Goal: Task Accomplishment & Management: Manage account settings

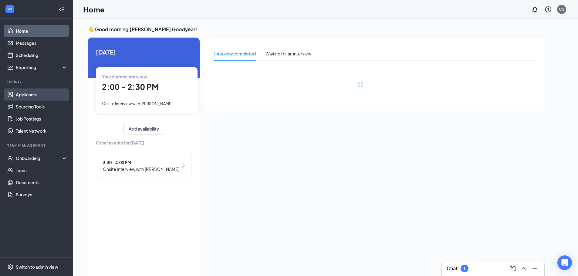
click at [34, 97] on link "Applicants" at bounding box center [42, 95] width 52 height 12
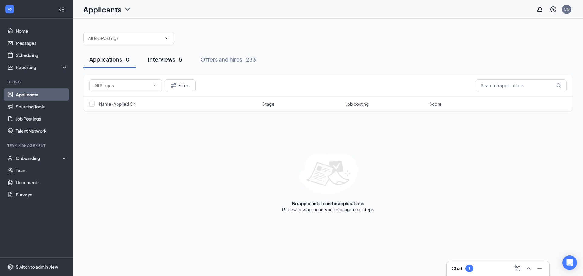
click at [155, 57] on div "Interviews · 5" at bounding box center [165, 60] width 34 height 8
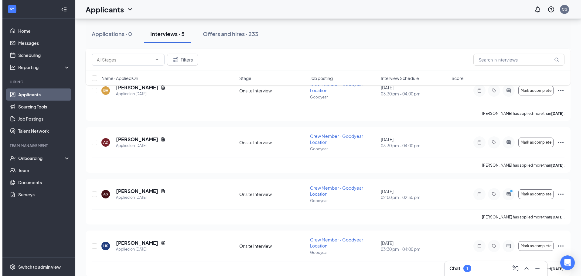
scroll to position [102, 0]
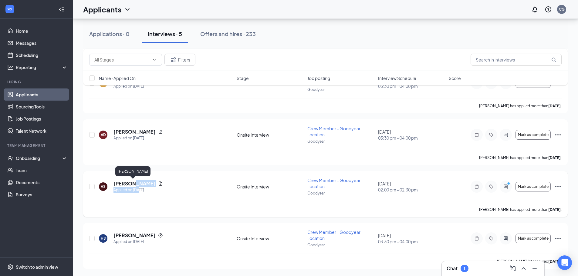
drag, startPoint x: 130, startPoint y: 181, endPoint x: 140, endPoint y: 190, distance: 13.3
click at [140, 190] on div "[PERSON_NAME] Applied on [DATE]" at bounding box center [138, 187] width 49 height 13
click at [140, 186] on h5 "[PERSON_NAME]" at bounding box center [135, 184] width 42 height 7
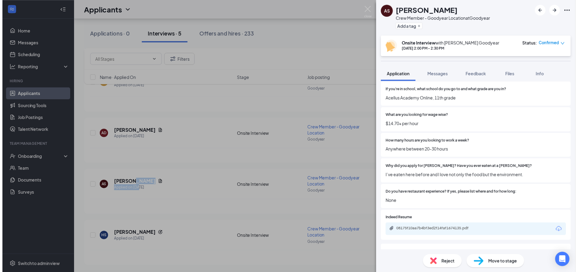
scroll to position [304, 0]
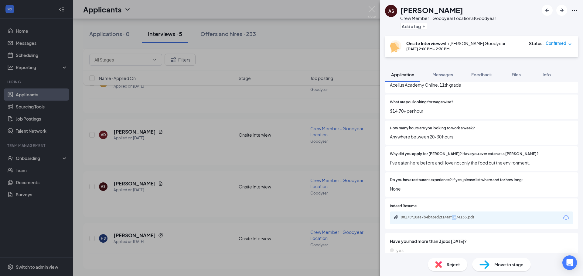
drag, startPoint x: 454, startPoint y: 223, endPoint x: 462, endPoint y: 224, distance: 7.6
click at [459, 225] on div "Indeed Resume 08175f10aa7b4bf3ed2f14faf1674135.pdf" at bounding box center [481, 214] width 193 height 31
click at [466, 221] on div "08175f10aa7b4bf3ed2f14faf1674135.pdf" at bounding box center [442, 218] width 98 height 6
click at [377, 11] on div "AS [PERSON_NAME] Crew Member - Goodyear Location at Goodyear Add a tag Onsite I…" at bounding box center [291, 138] width 583 height 276
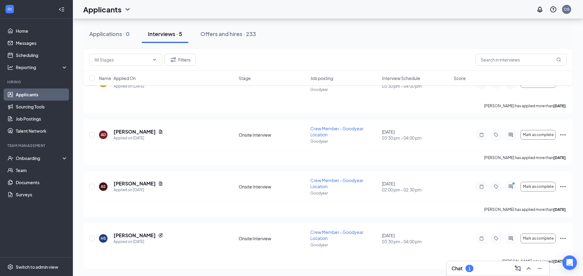
click at [372, 10] on div "Applicants CG" at bounding box center [328, 9] width 510 height 19
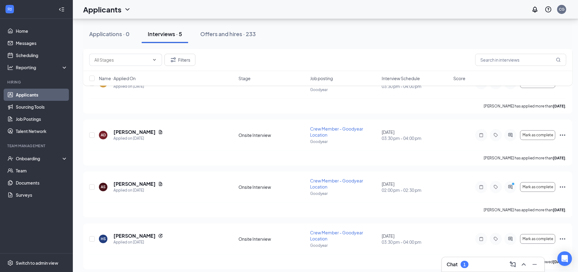
click at [462, 259] on div "Chat 1" at bounding box center [493, 264] width 103 height 15
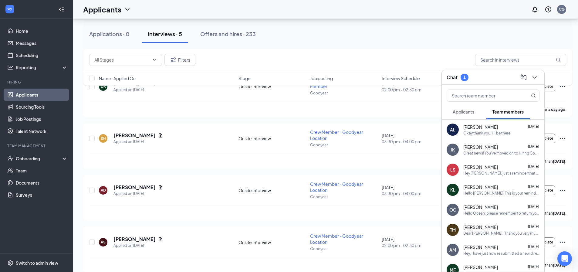
scroll to position [41, 0]
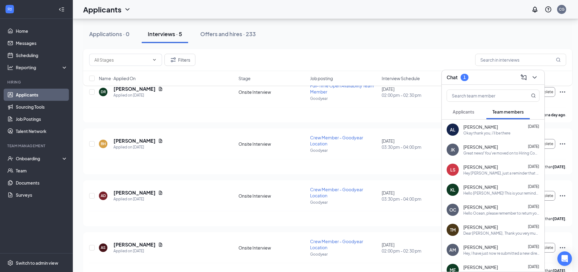
click at [470, 107] on button "Applicants" at bounding box center [464, 111] width 34 height 15
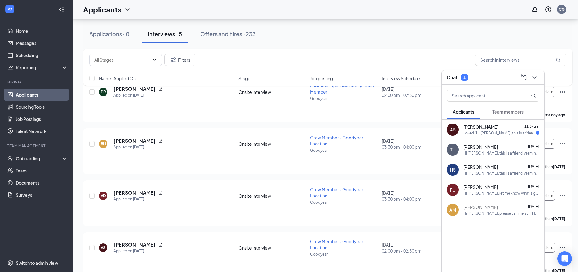
click at [501, 135] on div "Loved “Hi [PERSON_NAME], this is a friendly reminder. Your meeting with [PERSON…" at bounding box center [499, 133] width 73 height 5
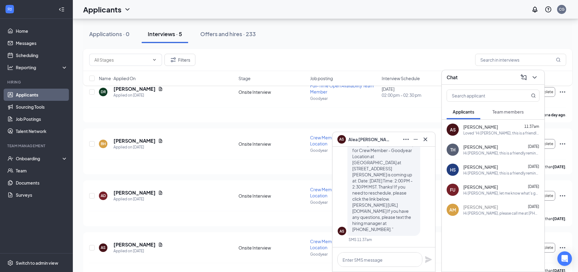
click at [504, 152] on div "Hi [PERSON_NAME], this is a friendly reminder. Your meeting with [PERSON_NAME] …" at bounding box center [501, 153] width 76 height 5
click at [511, 110] on span "Team members" at bounding box center [508, 111] width 31 height 5
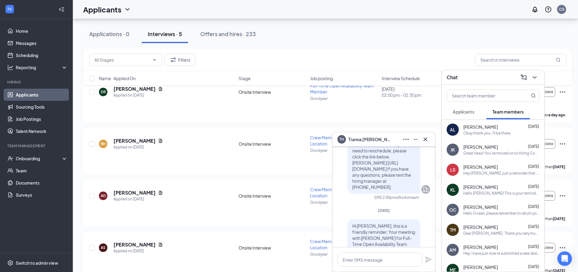
scroll to position [-91, 0]
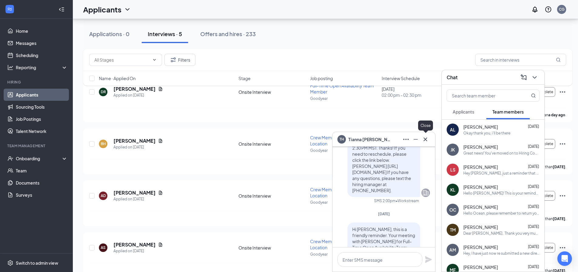
click at [427, 140] on icon "Cross" at bounding box center [425, 139] width 7 height 7
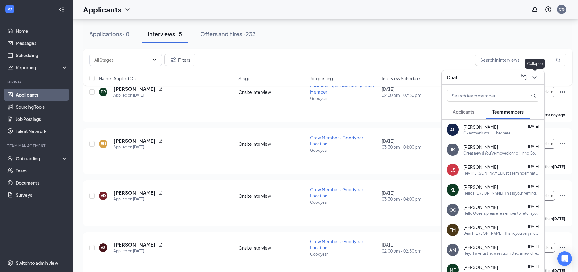
click at [532, 80] on icon "ChevronDown" at bounding box center [534, 77] width 7 height 7
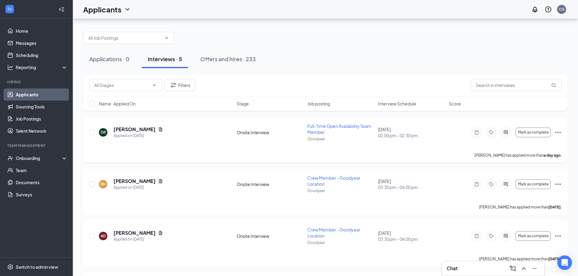
scroll to position [0, 0]
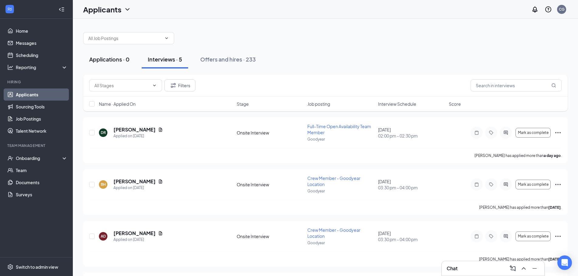
click at [117, 64] on button "Applications · 0" at bounding box center [109, 59] width 53 height 18
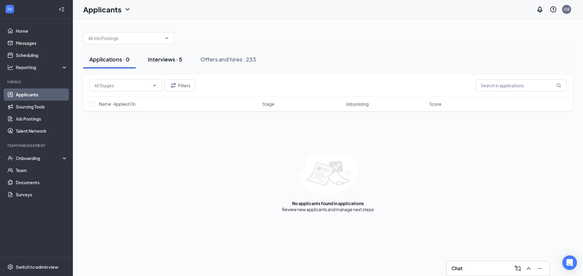
click at [175, 60] on div "Interviews · 5" at bounding box center [165, 60] width 34 height 8
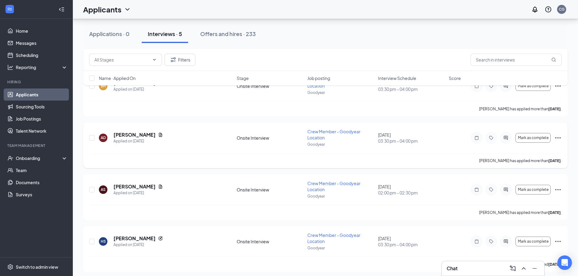
scroll to position [102, 0]
